Goal: Task Accomplishment & Management: Manage account settings

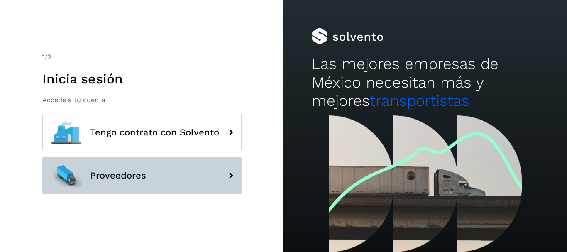
click at [131, 166] on button "Proveedores" at bounding box center [141, 175] width 199 height 37
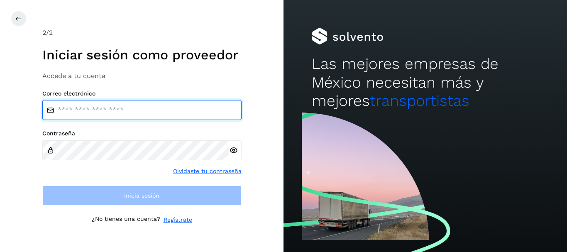
click at [78, 107] on input "email" at bounding box center [141, 110] width 199 height 20
type input "**********"
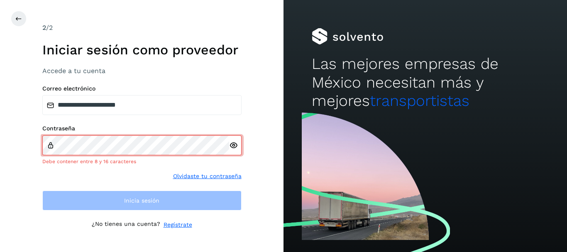
click at [233, 147] on icon at bounding box center [233, 145] width 9 height 9
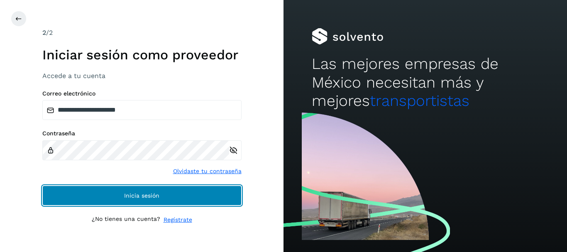
click at [128, 199] on button "Inicia sesión" at bounding box center [141, 195] width 199 height 20
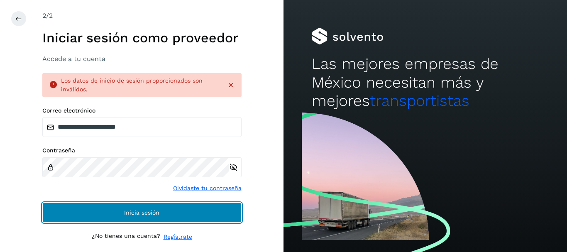
click at [131, 211] on span "Inicia sesión" at bounding box center [141, 212] width 35 height 6
click at [106, 216] on button "Inicia sesión" at bounding box center [141, 212] width 199 height 20
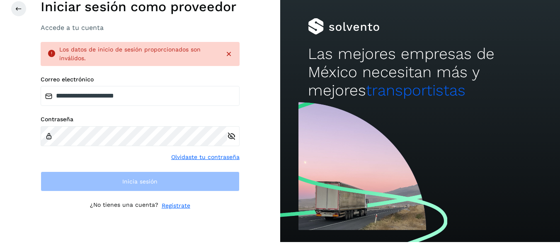
scroll to position [13, 0]
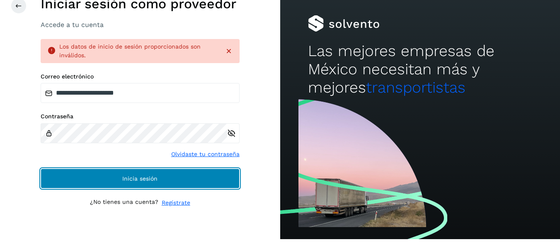
click at [105, 187] on button "Inicia sesión" at bounding box center [140, 178] width 199 height 20
click at [108, 180] on button "Inicia sesión" at bounding box center [140, 178] width 199 height 20
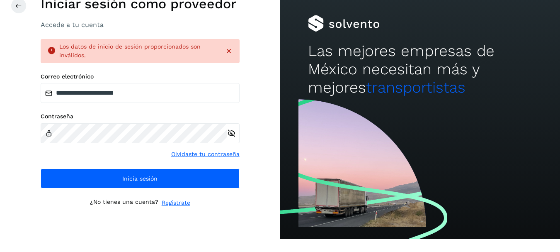
click at [227, 50] on icon at bounding box center [229, 51] width 8 height 8
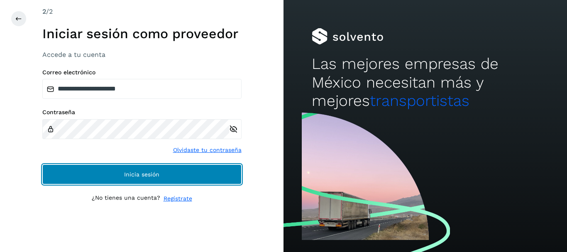
click at [158, 180] on button "Inicia sesión" at bounding box center [141, 174] width 199 height 20
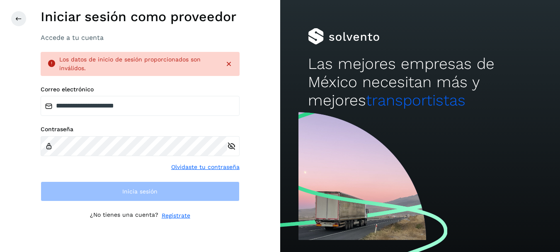
scroll to position [3, 0]
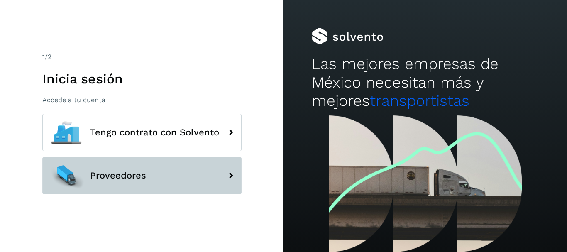
click at [171, 172] on button "Proveedores" at bounding box center [141, 175] width 199 height 37
click at [139, 167] on button "Proveedores" at bounding box center [141, 175] width 199 height 37
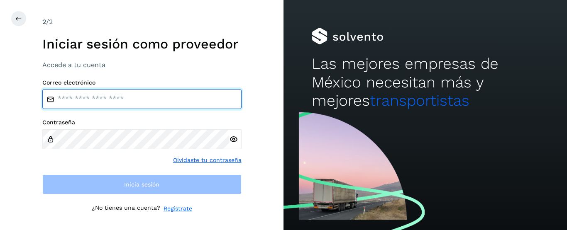
click at [96, 101] on input "email" at bounding box center [141, 99] width 199 height 20
type input "**********"
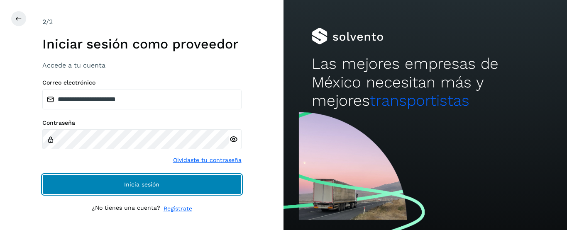
click at [139, 182] on span "Inicia sesión" at bounding box center [141, 185] width 35 height 6
click at [153, 188] on button "Inicia sesión" at bounding box center [141, 185] width 199 height 20
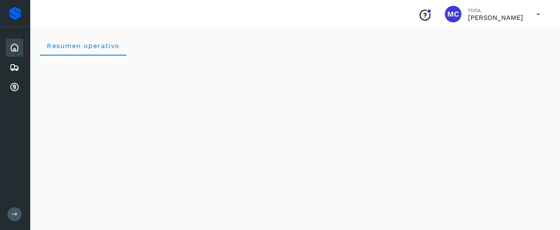
click at [537, 17] on icon at bounding box center [538, 14] width 17 height 17
click at [477, 37] on div "Cerrar sesión" at bounding box center [497, 37] width 99 height 16
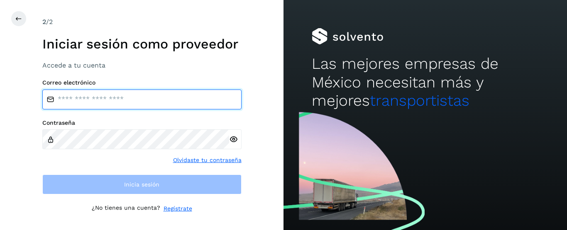
click at [92, 101] on input "email" at bounding box center [141, 100] width 199 height 20
type input "**********"
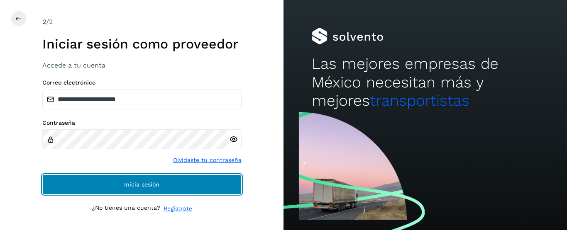
click at [161, 181] on button "Inicia sesión" at bounding box center [141, 185] width 199 height 20
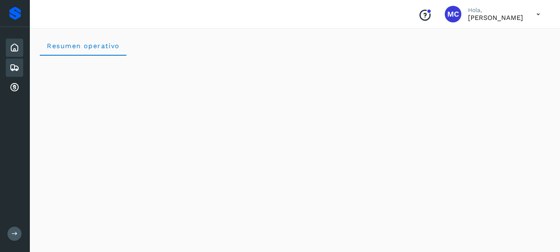
click at [17, 67] on icon at bounding box center [15, 68] width 10 height 10
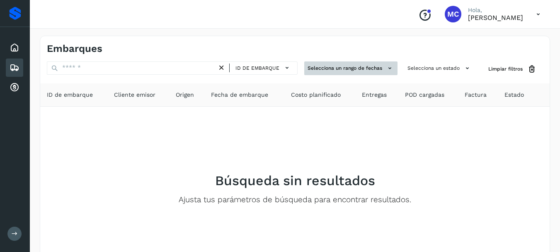
click at [363, 68] on button "Selecciona un rango de fechas" at bounding box center [350, 68] width 93 height 14
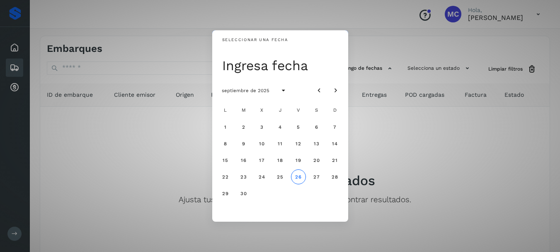
click at [428, 139] on div "Seleccionar una fecha Ingresa fecha septiembre de 2025 L M X J V S D 1 2 3 4 5 …" at bounding box center [280, 126] width 560 height 252
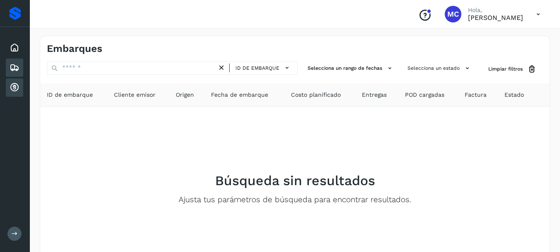
click at [14, 86] on icon at bounding box center [15, 88] width 10 height 10
